Goal: Task Accomplishment & Management: Use online tool/utility

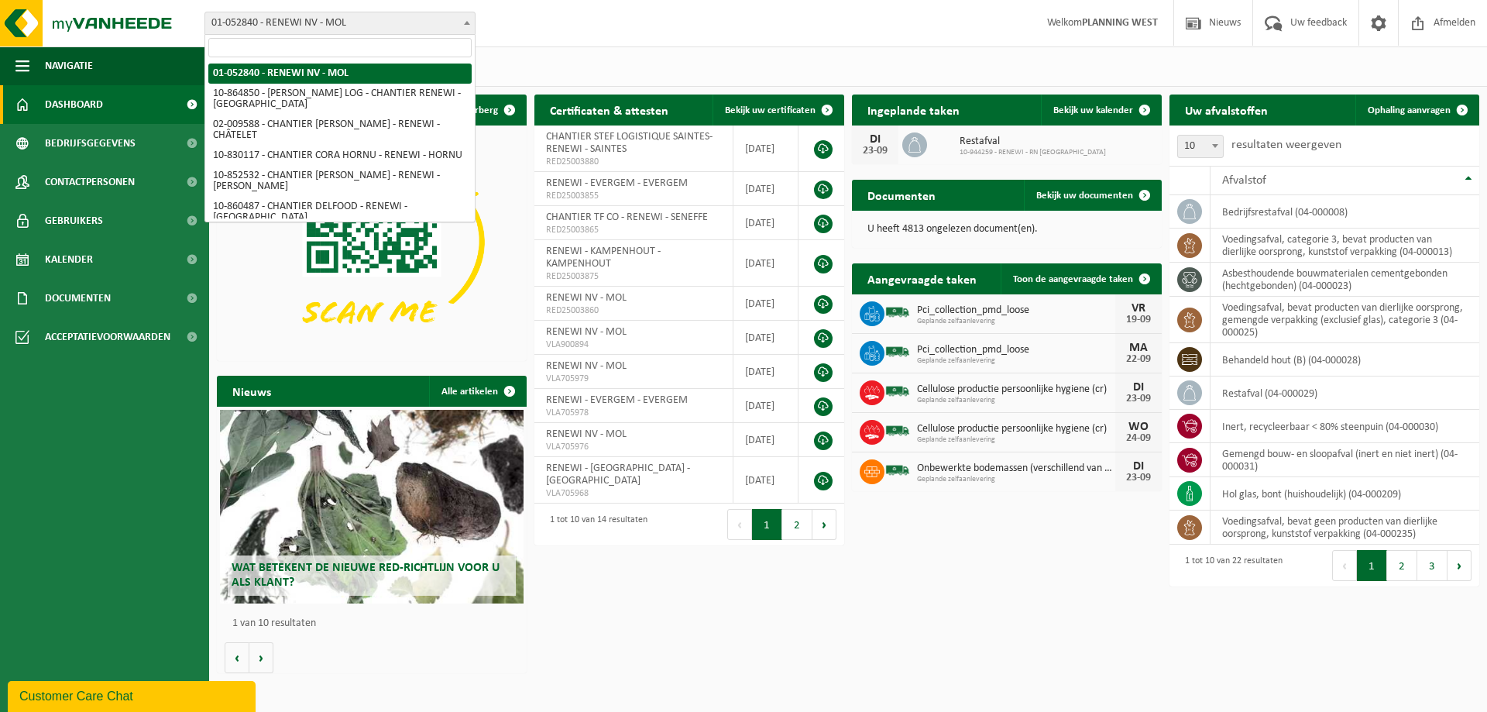
click at [338, 20] on span "01-052840 - RENEWI NV - MOL" at bounding box center [339, 23] width 269 height 22
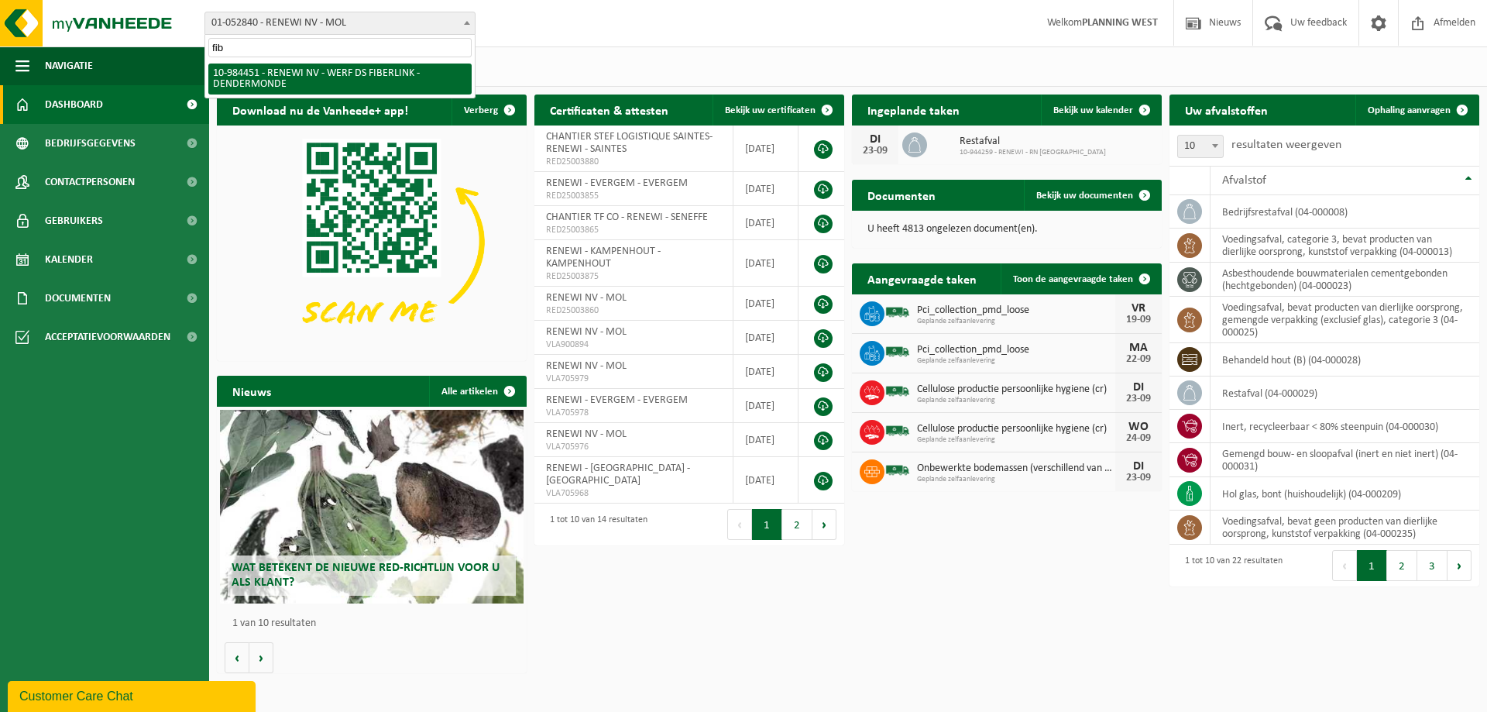
type input "fib"
select select "163869"
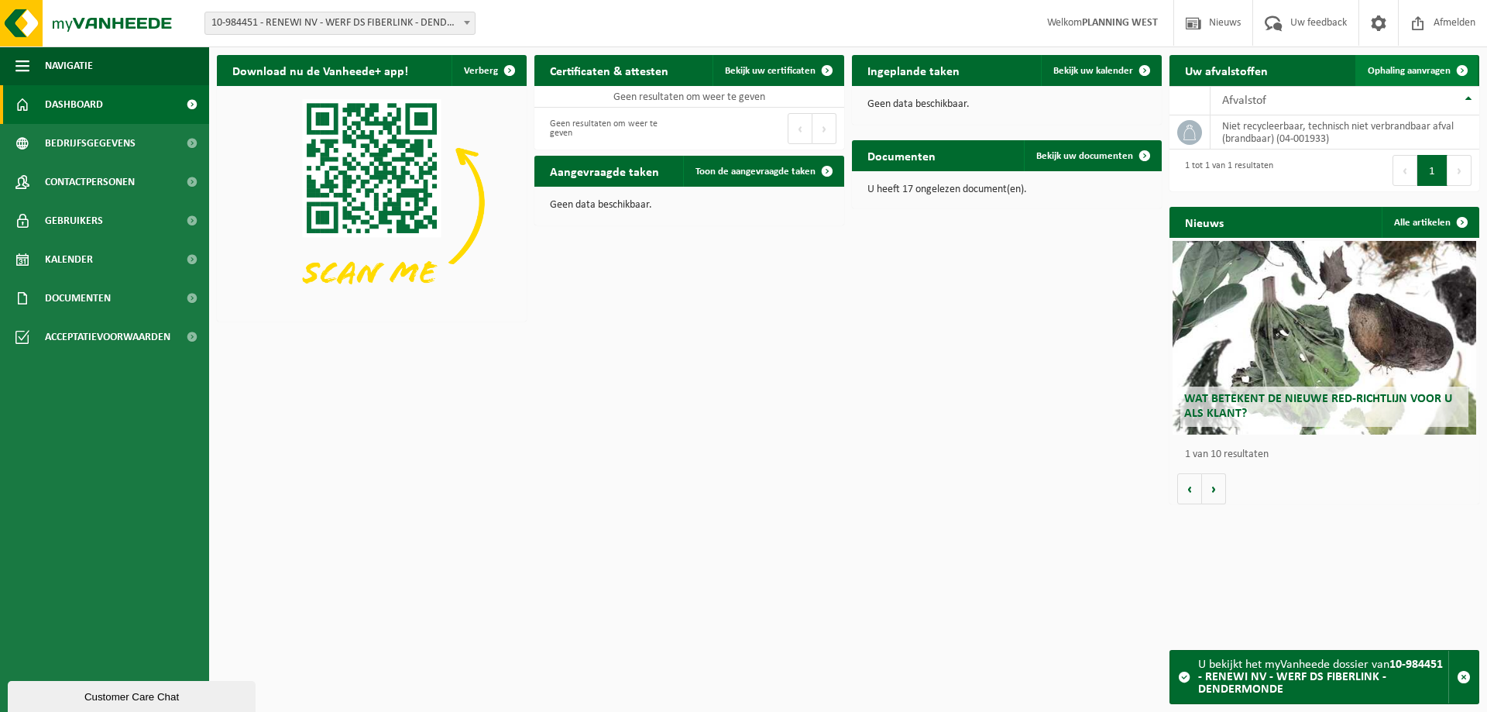
click at [1415, 68] on span "Ophaling aanvragen" at bounding box center [1408, 71] width 83 height 10
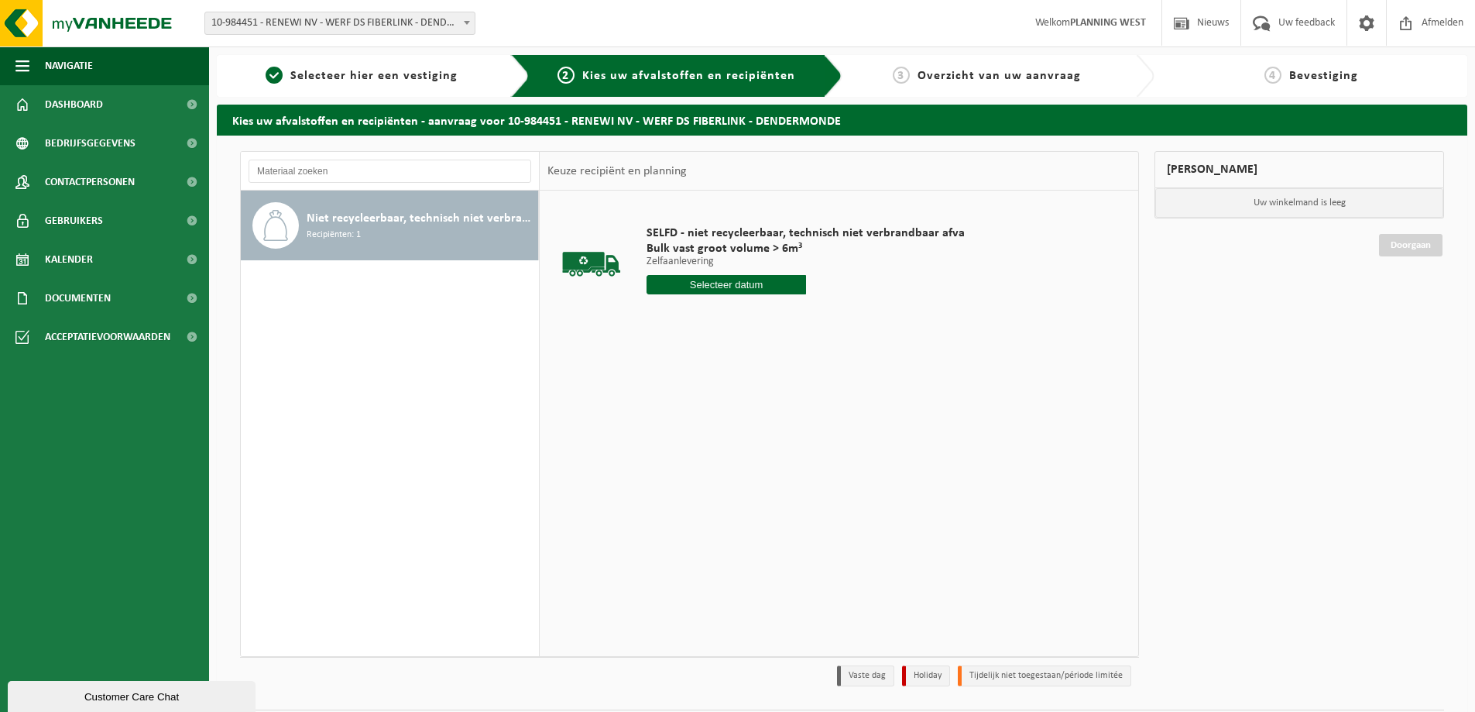
click at [748, 287] on input "text" at bounding box center [727, 284] width 160 height 19
click at [665, 448] on div "22" at bounding box center [660, 446] width 27 height 25
type input "Van [DATE]"
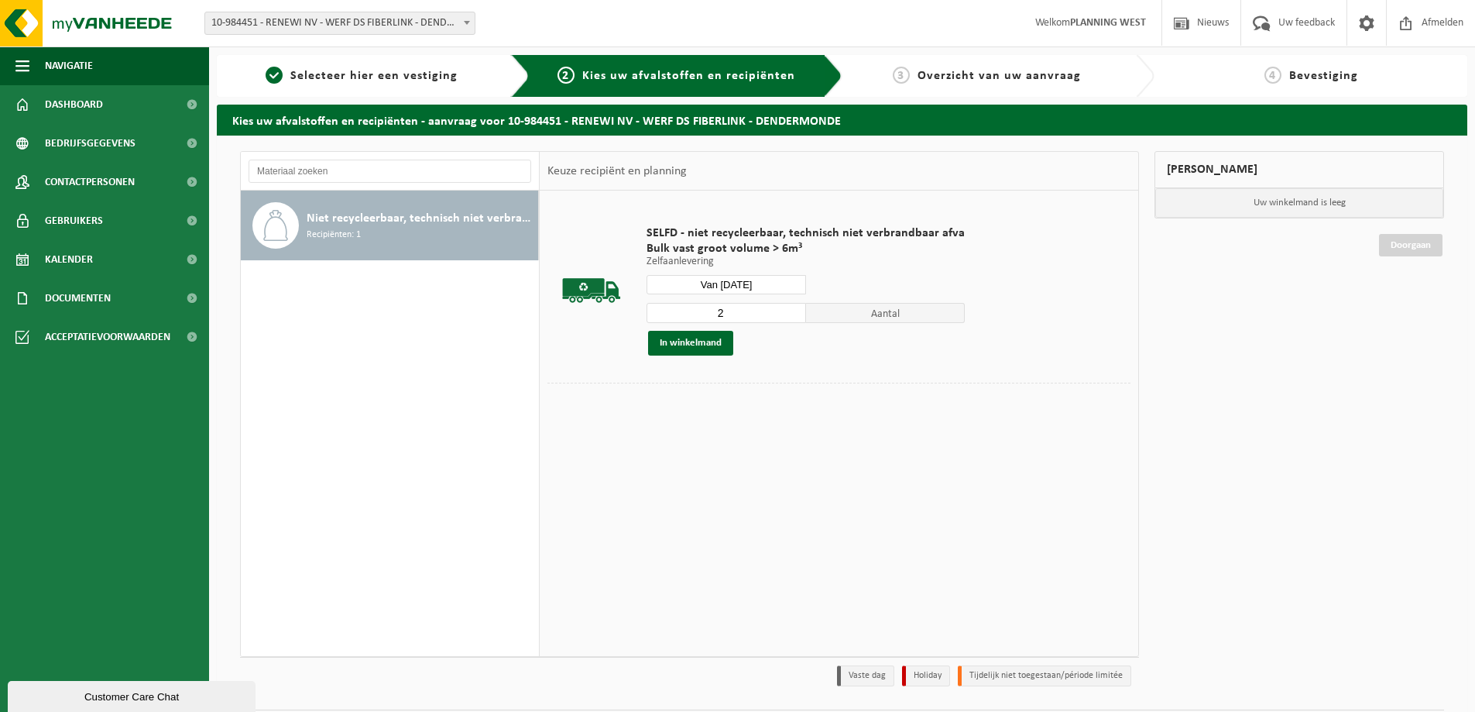
type input "2"
click at [788, 310] on input "2" at bounding box center [727, 313] width 160 height 20
click at [700, 346] on button "In winkelmand" at bounding box center [690, 343] width 85 height 25
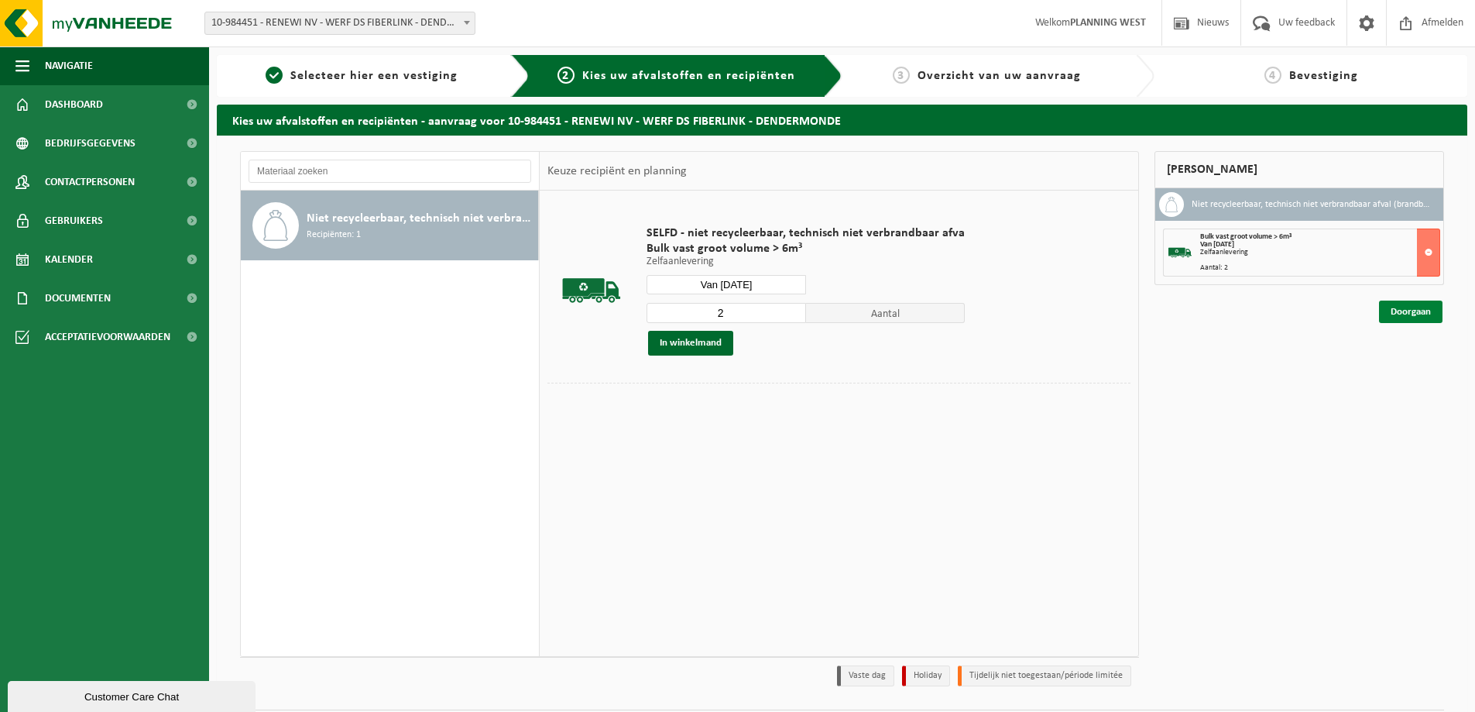
click at [1412, 315] on link "Doorgaan" at bounding box center [1410, 311] width 63 height 22
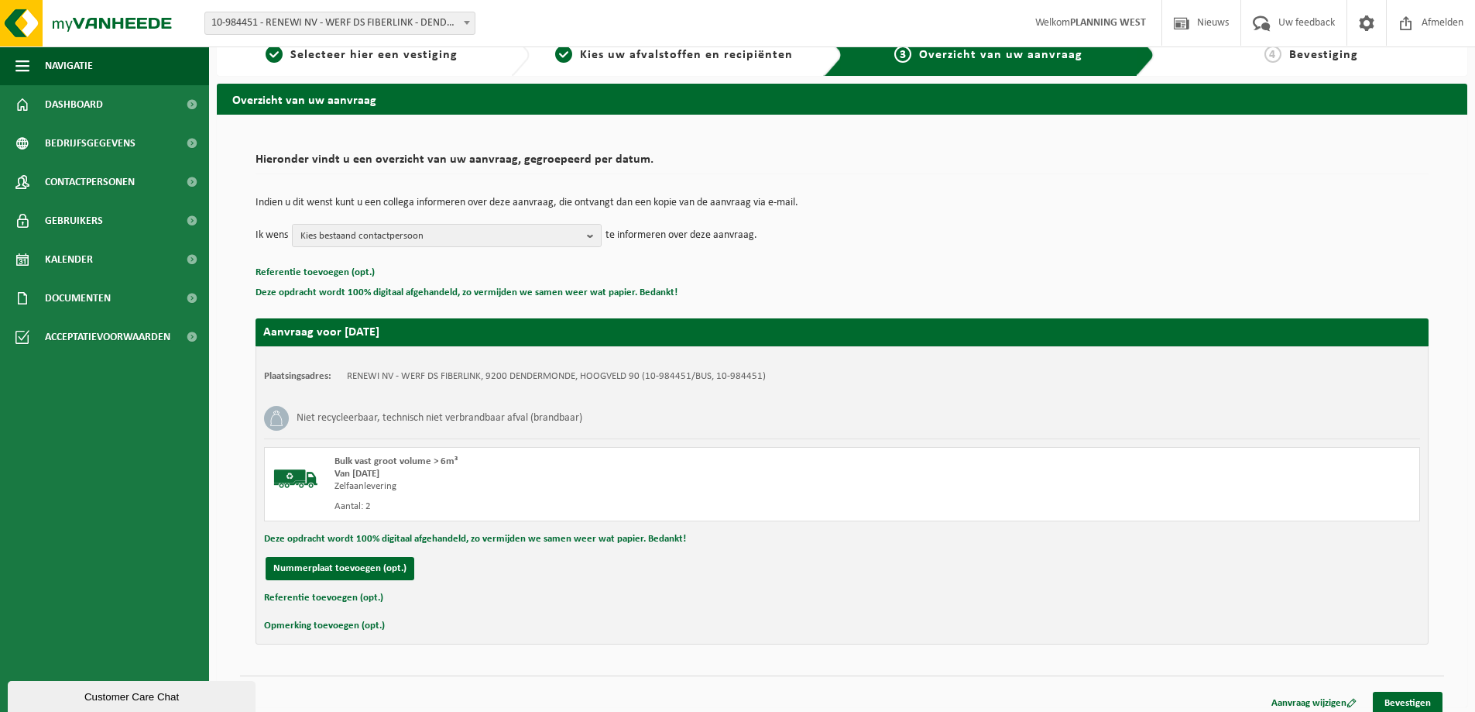
scroll to position [32, 0]
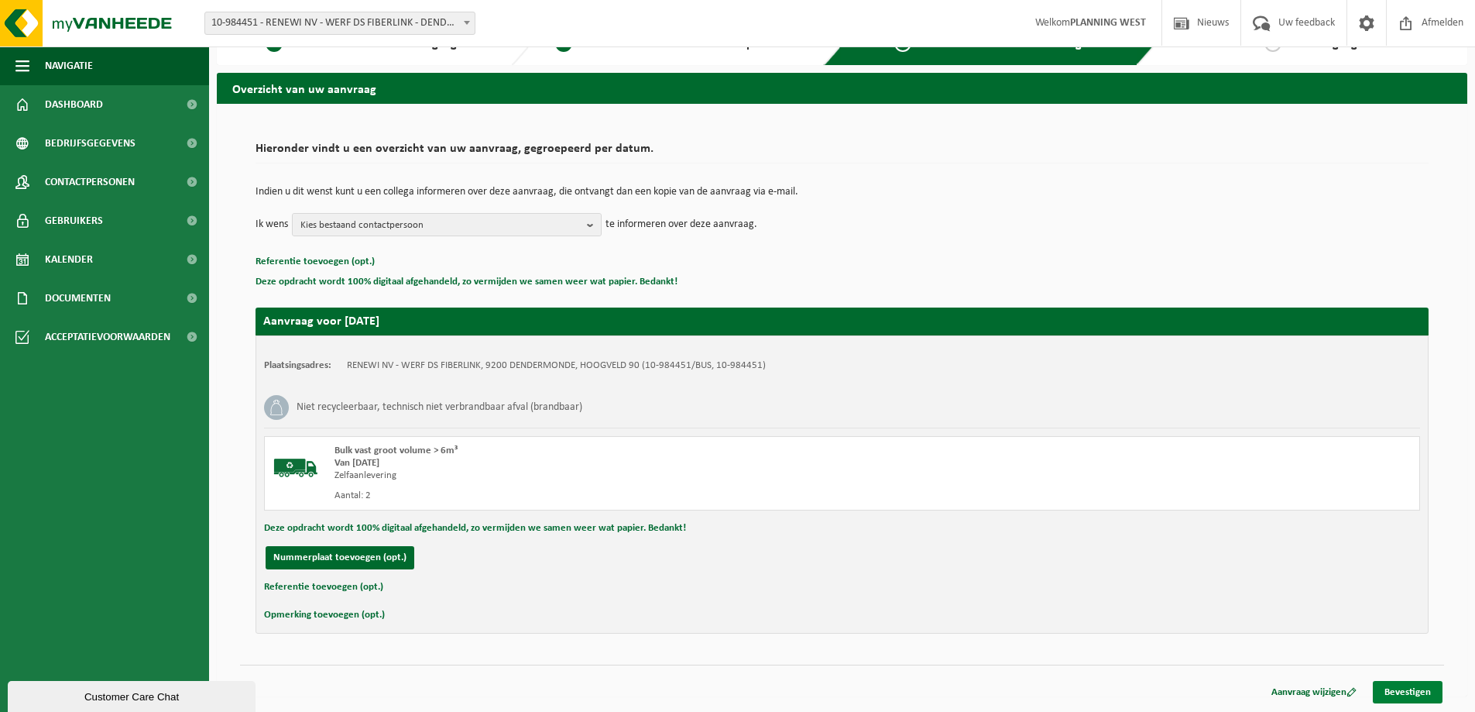
click at [1415, 687] on link "Bevestigen" at bounding box center [1408, 692] width 70 height 22
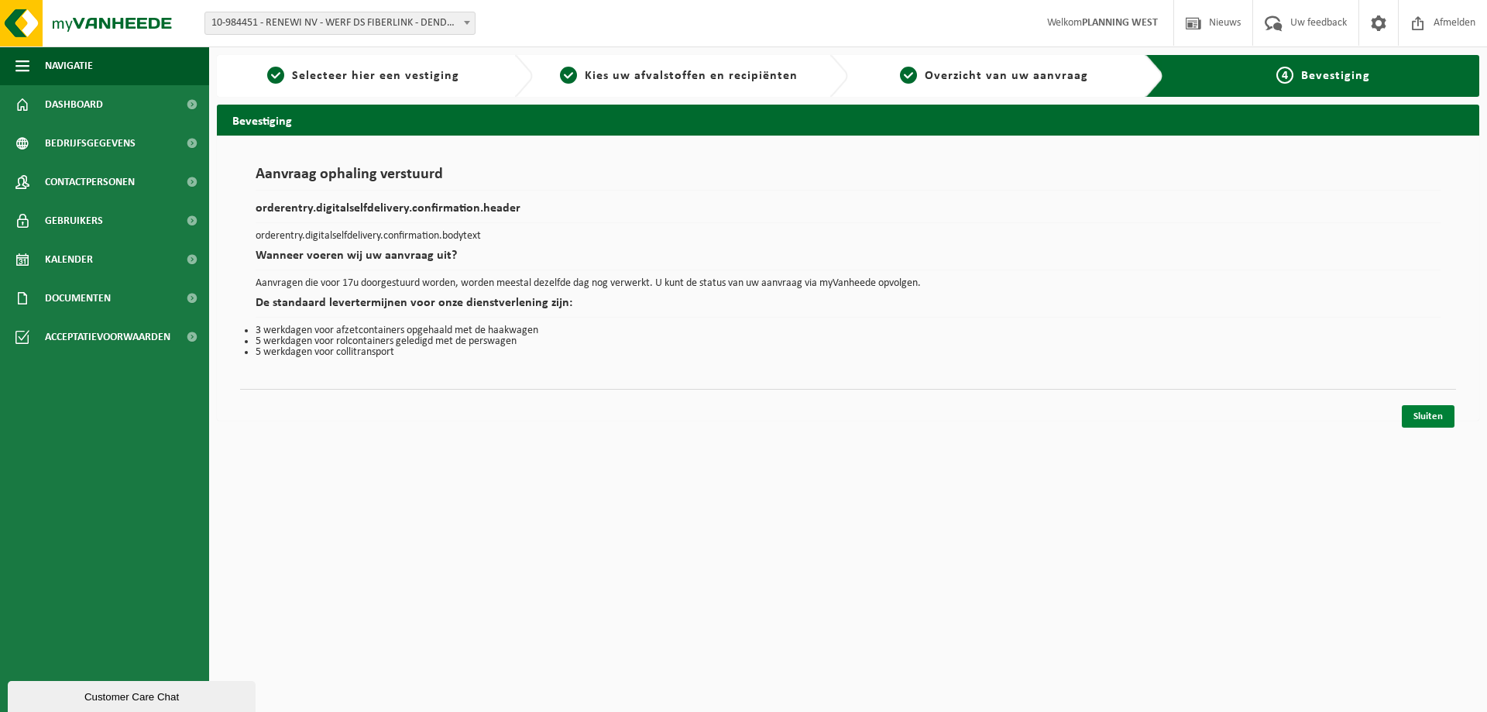
click at [1426, 421] on link "Sluiten" at bounding box center [1428, 416] width 53 height 22
